Goal: Information Seeking & Learning: Find specific fact

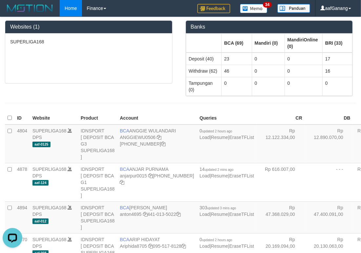
scroll to position [808, 0]
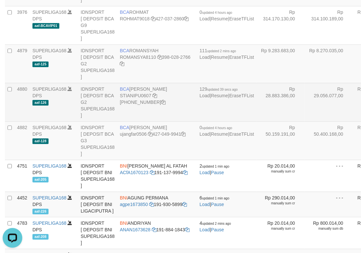
click at [257, 121] on td "Rp 28.883.386,00" at bounding box center [281, 102] width 48 height 38
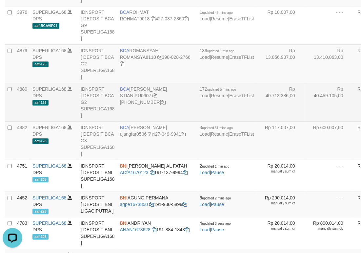
click at [140, 121] on td "BCA STIANI PUTRI STIANIPU0607 406-228-0194" at bounding box center [157, 102] width 80 height 38
drag, startPoint x: 140, startPoint y: 126, endPoint x: 146, endPoint y: 127, distance: 5.7
click at [146, 121] on td "BCA STIANI PUTRI STIANIPU0607 406-228-0194" at bounding box center [157, 102] width 80 height 38
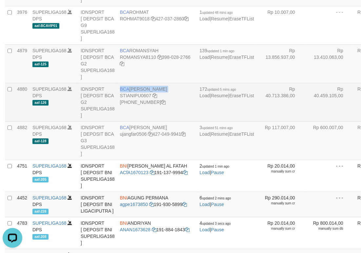
click at [146, 121] on td "BCA [PERSON_NAME] STIANIPU0607 [PHONE_NUMBER]" at bounding box center [157, 102] width 80 height 38
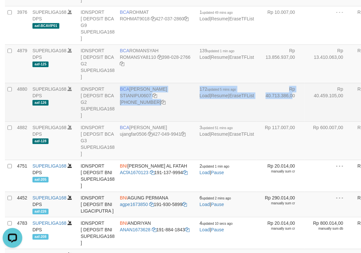
drag, startPoint x: 119, startPoint y: 125, endPoint x: 202, endPoint y: 137, distance: 83.5
click at [203, 121] on tr "4880 SUPERLIGA168 DPS aaf-126 IDNSPORT [ DEPOSIT BCA G2 SUPERLIGA168 ] BCA STIA…" at bounding box center [211, 102] width 412 height 38
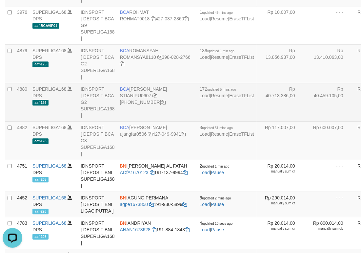
click at [257, 121] on td "Rp 40.713.386,00" at bounding box center [281, 102] width 48 height 38
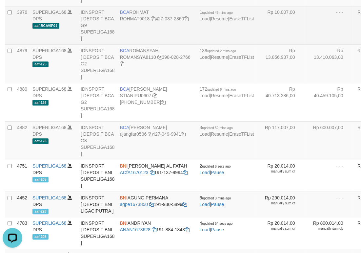
click at [305, 44] on td "- - -" at bounding box center [329, 25] width 48 height 38
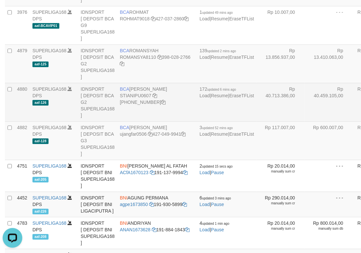
click at [143, 121] on td "BCA [PERSON_NAME] STIANIPU0607 [PHONE_NUMBER]" at bounding box center [157, 102] width 80 height 38
copy td "STIANI"
click at [143, 121] on td "BCA STIANI PUTRI STIANIPU0607 406-228-0194" at bounding box center [157, 102] width 80 height 38
copy td "BCA STIANI PUTRI"
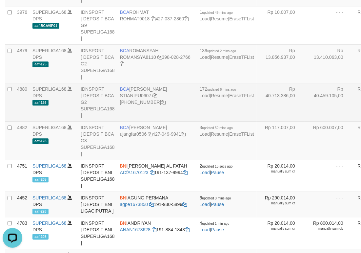
click at [257, 121] on td "Rp 40.713.386,00" at bounding box center [281, 102] width 48 height 38
click at [305, 121] on td "Rp 40.459.105,00" at bounding box center [329, 102] width 48 height 38
click at [257, 121] on td "Rp 40.713.386,00" at bounding box center [281, 102] width 48 height 38
click at [140, 121] on td "BCA [PERSON_NAME] STIANIPU0607 [PHONE_NUMBER]" at bounding box center [157, 102] width 80 height 38
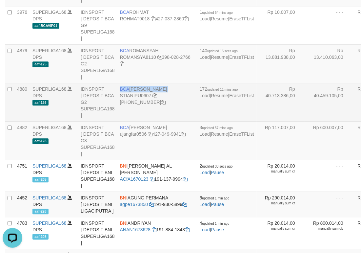
click at [140, 121] on td "BCA [PERSON_NAME] STIANIPU0607 [PHONE_NUMBER]" at bounding box center [157, 102] width 80 height 38
copy td "BCA [PERSON_NAME]"
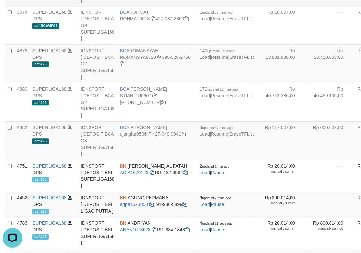
drag, startPoint x: 221, startPoint y: 130, endPoint x: 167, endPoint y: 40, distance: 105.0
click at [257, 121] on td "Rp 40.713.386,00" at bounding box center [281, 102] width 48 height 38
